Goal: Task Accomplishment & Management: Complete application form

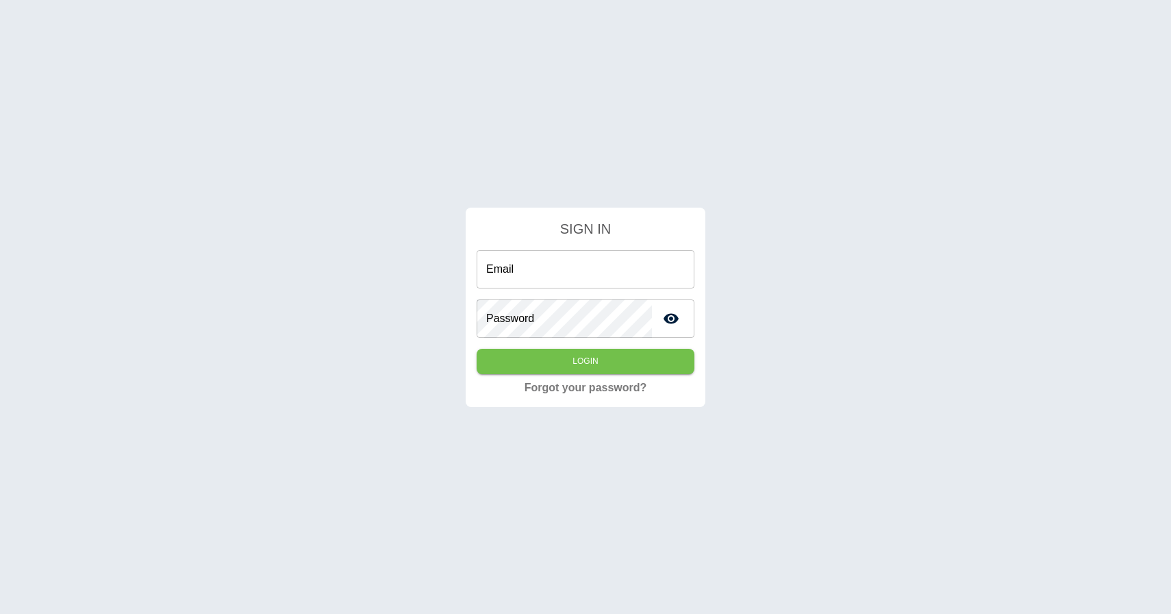
click at [538, 255] on input "Email" at bounding box center [586, 269] width 218 height 38
type input "**********"
click at [561, 360] on button "Login" at bounding box center [586, 361] width 218 height 25
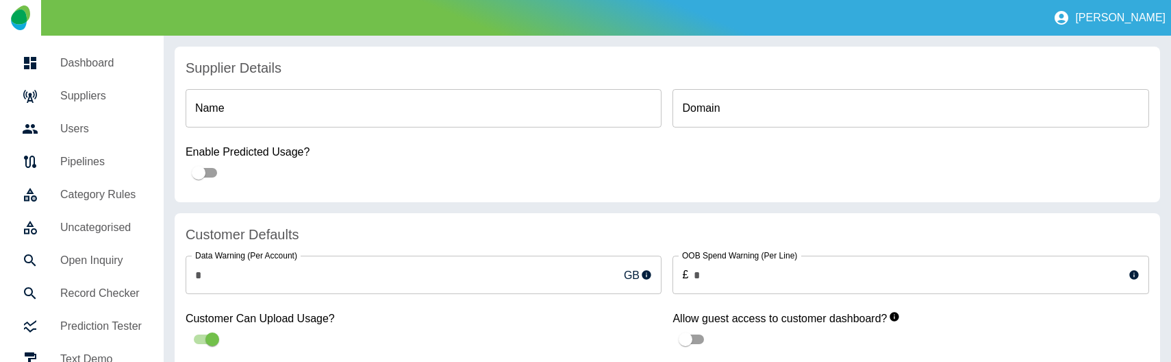
click at [93, 98] on h5 "Suppliers" at bounding box center [101, 96] width 82 height 16
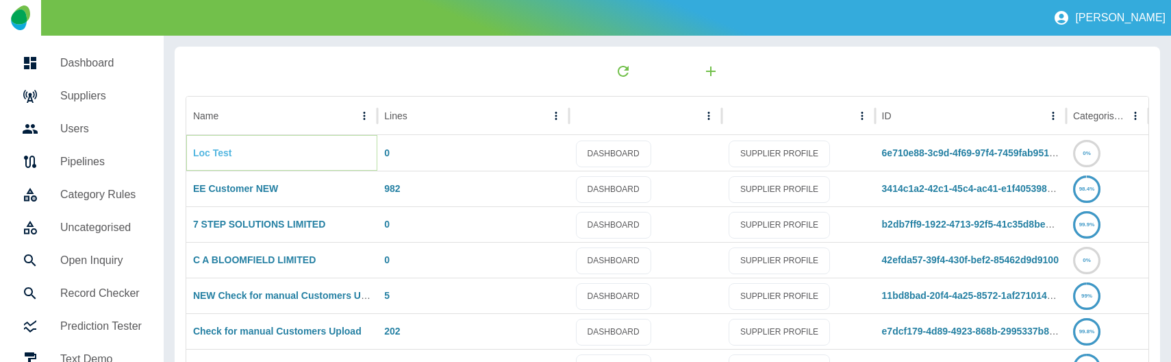
click at [216, 155] on link "Loc Test" at bounding box center [212, 152] width 39 height 11
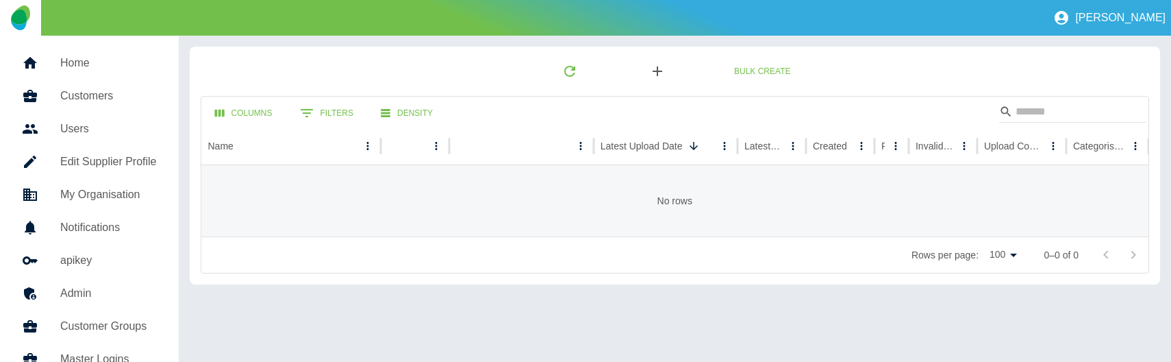
click at [656, 78] on icon "button" at bounding box center [657, 71] width 16 height 16
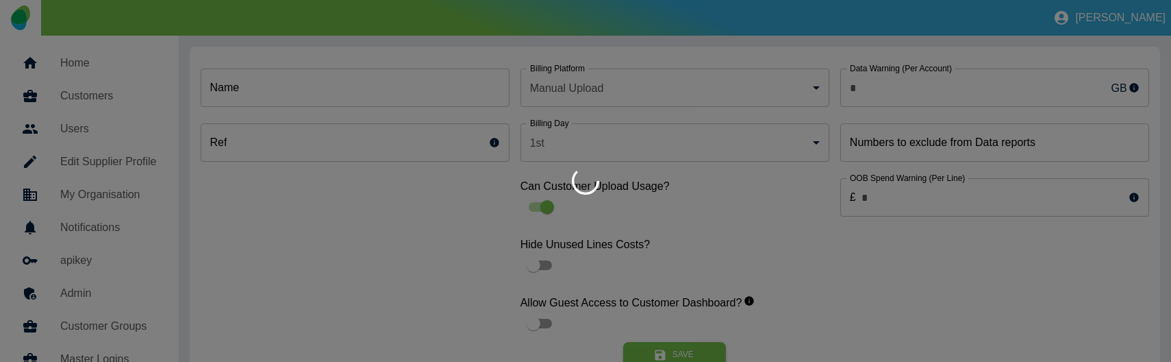
type input "*"
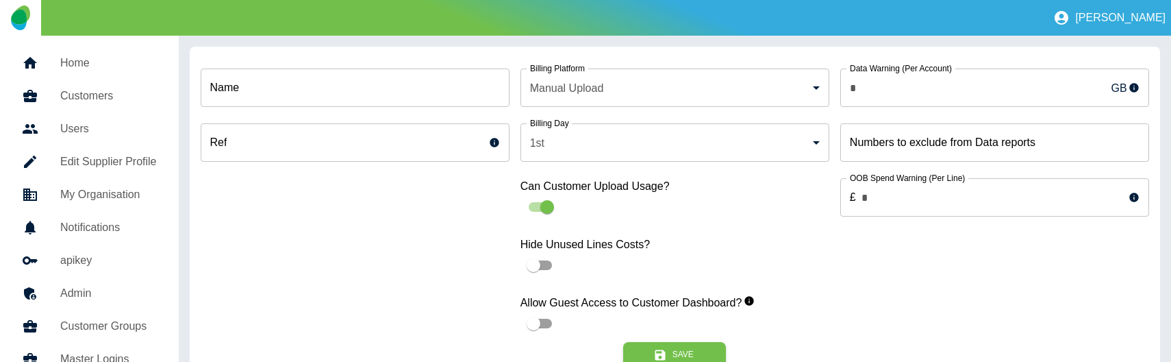
click at [606, 92] on body "[PERSON_NAME] Home Customers Users Edit Supplier Profile My Organisation Notifi…" at bounding box center [585, 181] width 1171 height 362
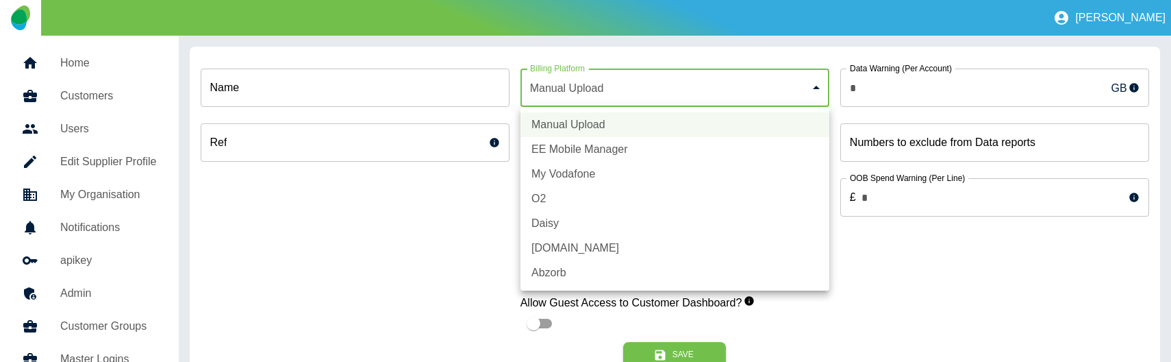
click at [578, 151] on li "EE Mobile Manager" at bounding box center [675, 149] width 309 height 25
type input "*"
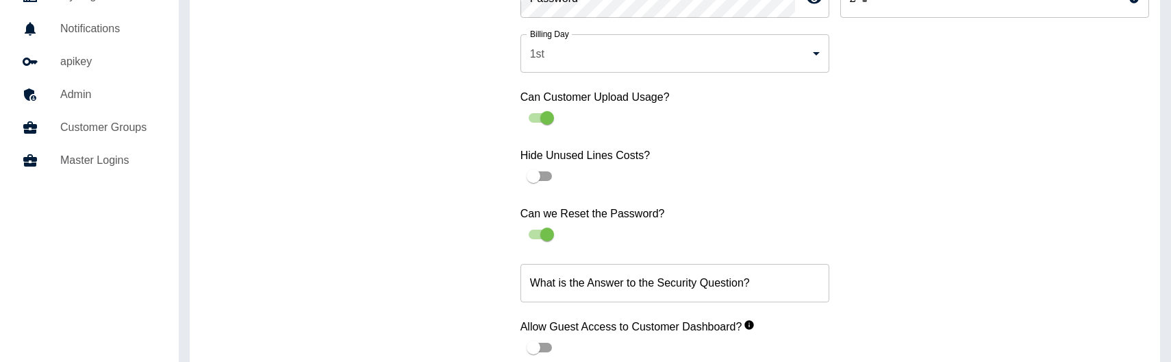
scroll to position [250, 0]
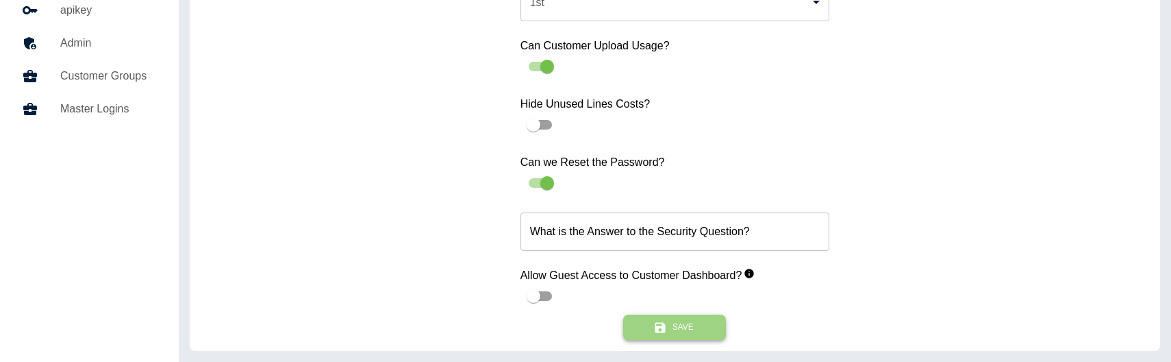
click at [671, 330] on button "Save" at bounding box center [674, 326] width 103 height 25
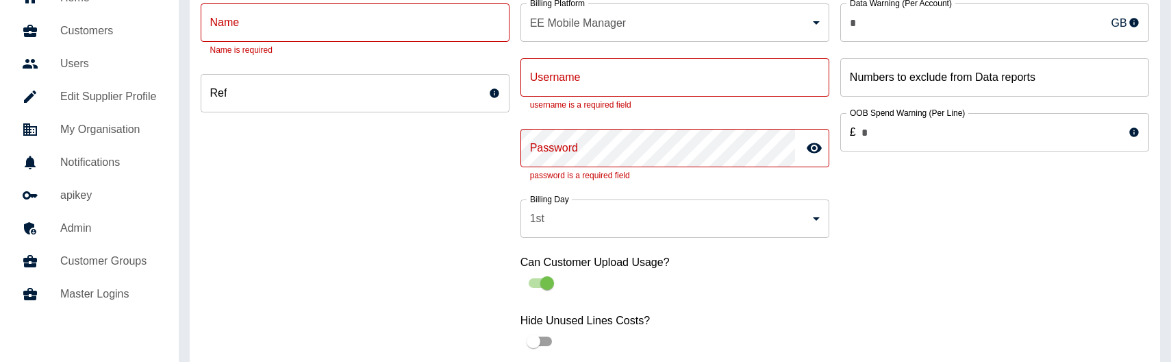
scroll to position [0, 0]
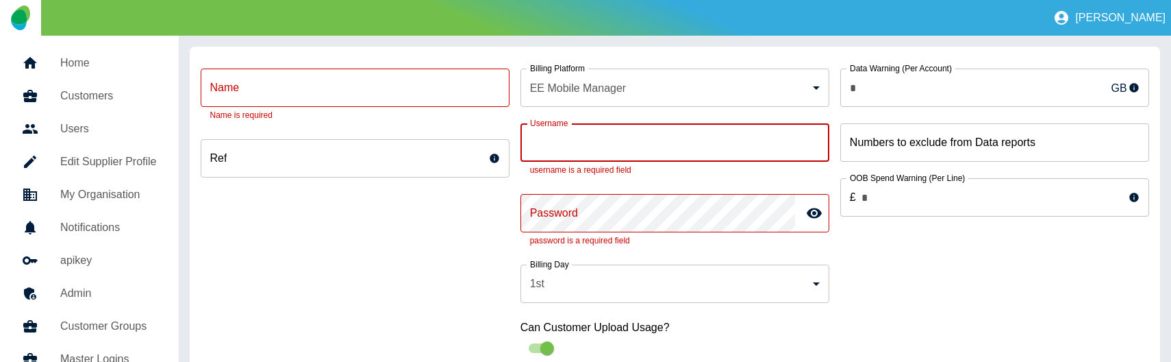
click at [605, 146] on input "Username" at bounding box center [675, 142] width 309 height 38
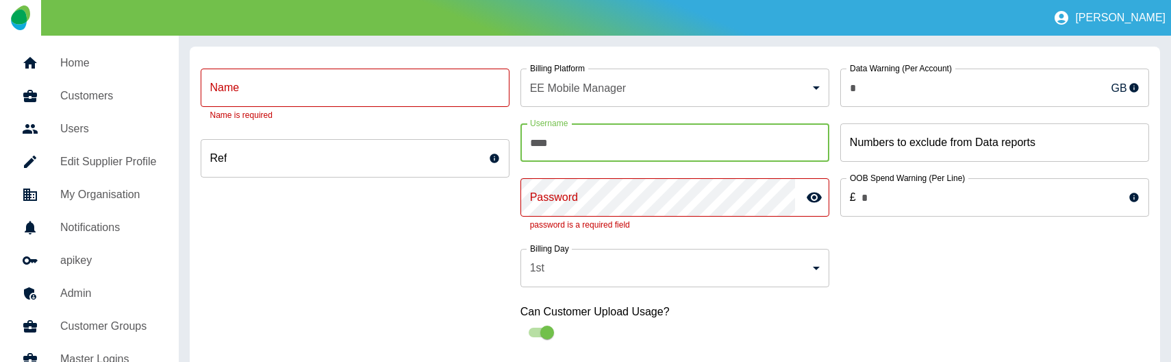
type input "****"
click at [562, 189] on div "Password Password password is a required field" at bounding box center [675, 205] width 309 height 54
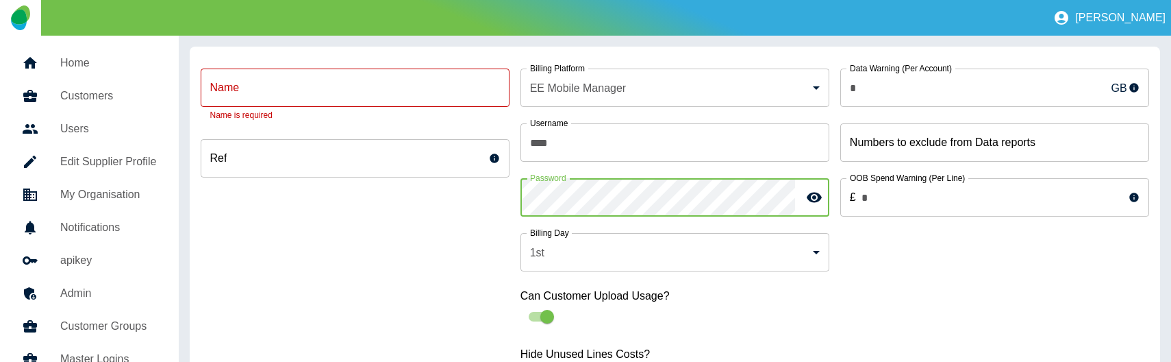
click at [808, 197] on icon "toggle password visibility" at bounding box center [814, 197] width 15 height 10
click at [339, 98] on input "Name" at bounding box center [355, 88] width 309 height 38
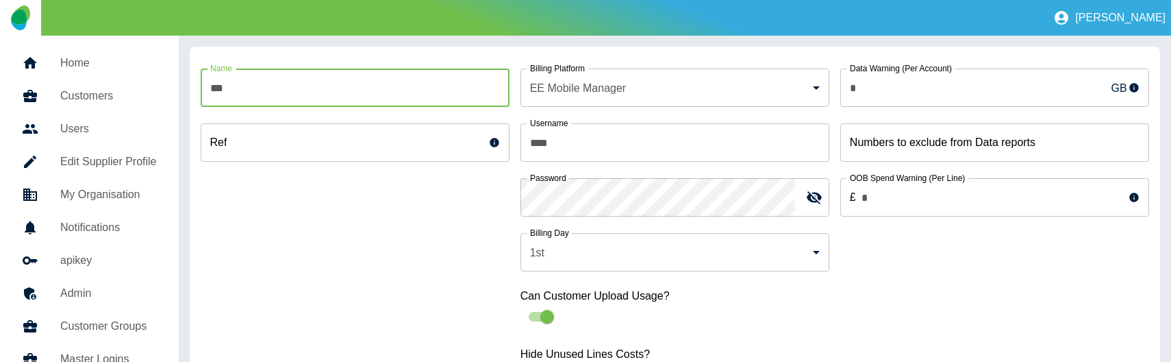
type input "***"
click at [463, 289] on div "Name *** Name Ref Ref" at bounding box center [355, 311] width 309 height 507
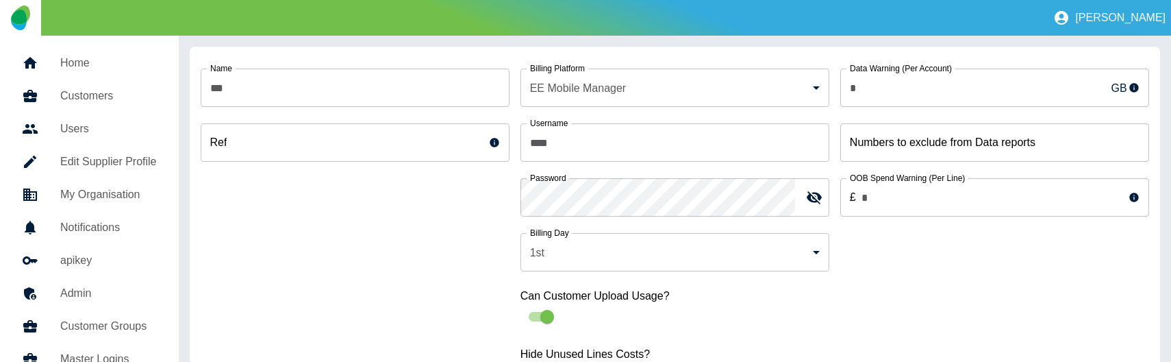
scroll to position [250, 0]
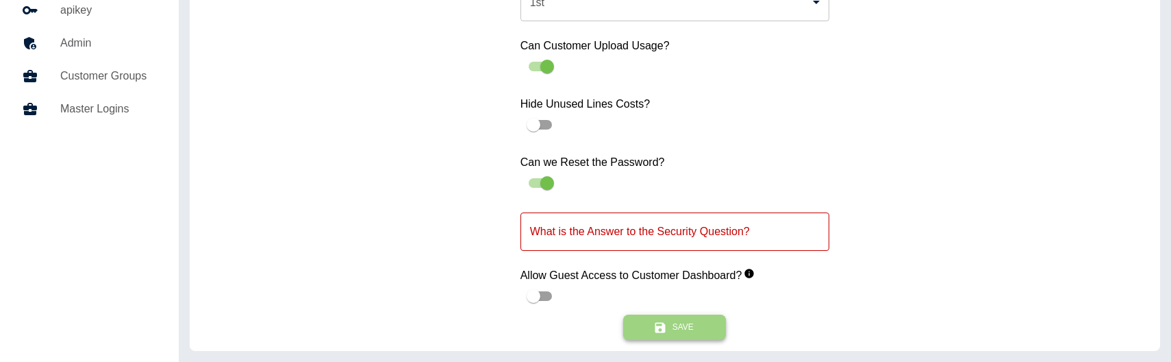
click at [664, 316] on button "Save" at bounding box center [674, 326] width 103 height 25
click at [675, 316] on button "Save" at bounding box center [674, 326] width 103 height 25
